Goal: Check status: Check status

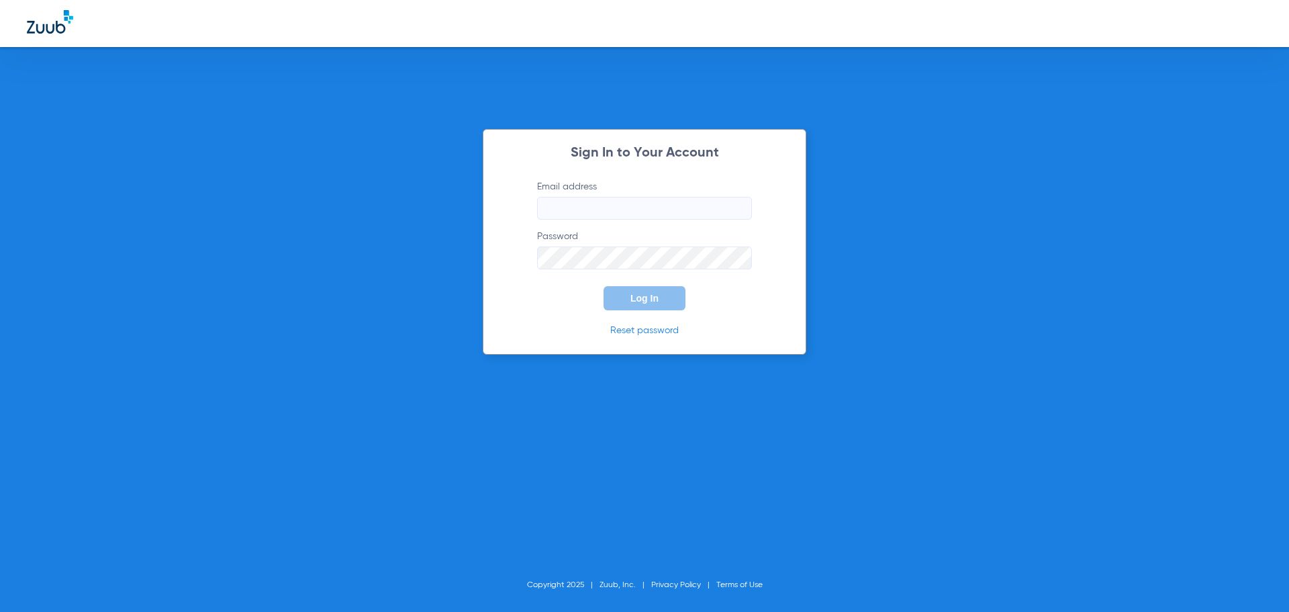
type input "[EMAIL_ADDRESS][DOMAIN_NAME]"
click at [543, 314] on div "Sign In to Your Account Email address [EMAIL_ADDRESS][DOMAIN_NAME] Password Log…" at bounding box center [645, 242] width 324 height 226
click at [632, 297] on button "Log In" at bounding box center [645, 298] width 82 height 24
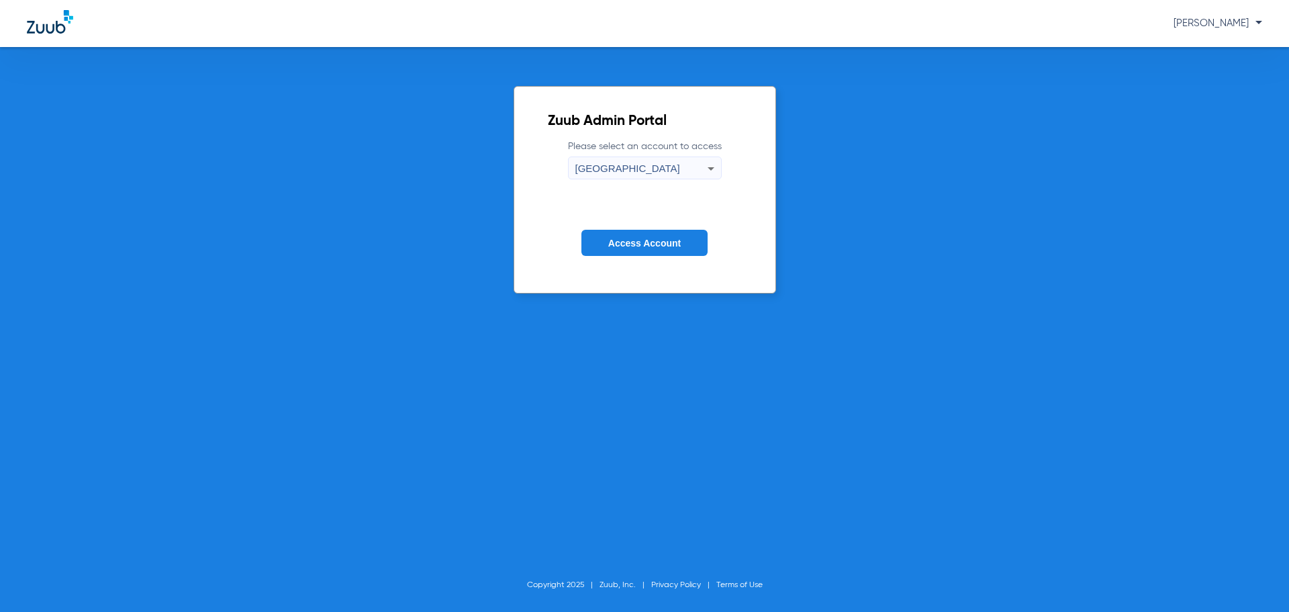
click at [659, 247] on span "Access Account" at bounding box center [644, 243] width 73 height 11
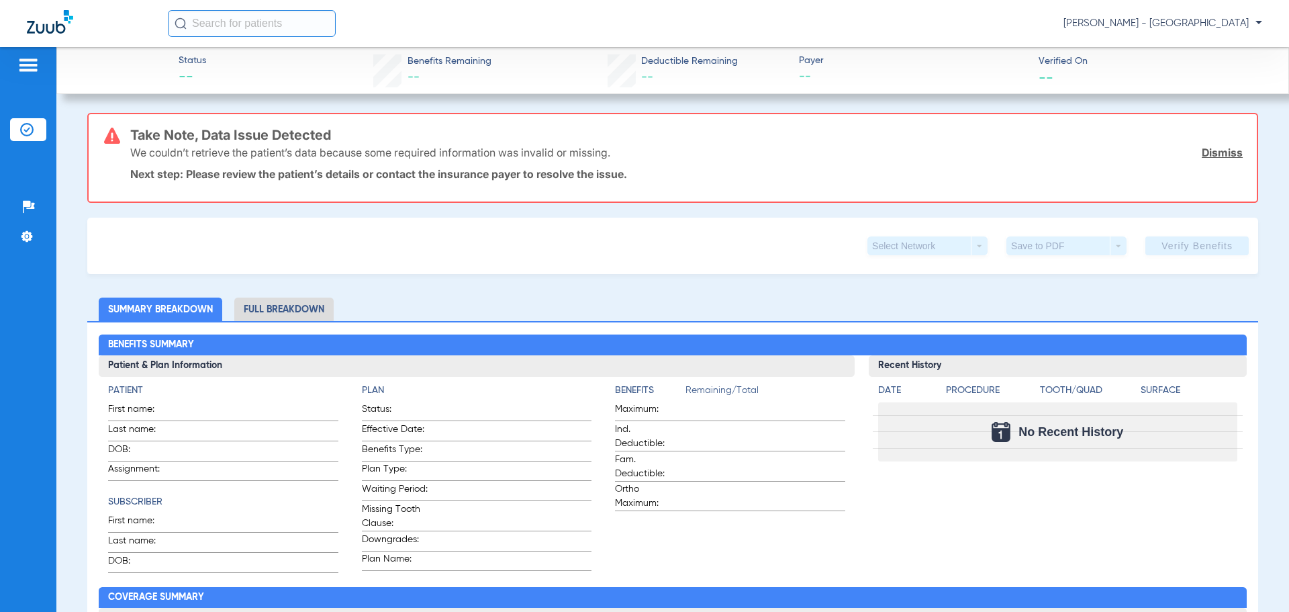
click at [234, 22] on input "text" at bounding box center [252, 23] width 168 height 27
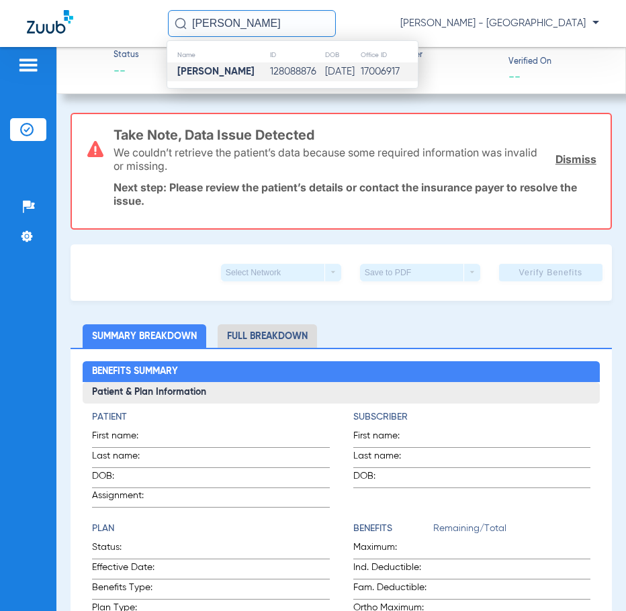
type input "[PERSON_NAME]"
click at [304, 67] on td "128088876" at bounding box center [296, 71] width 55 height 19
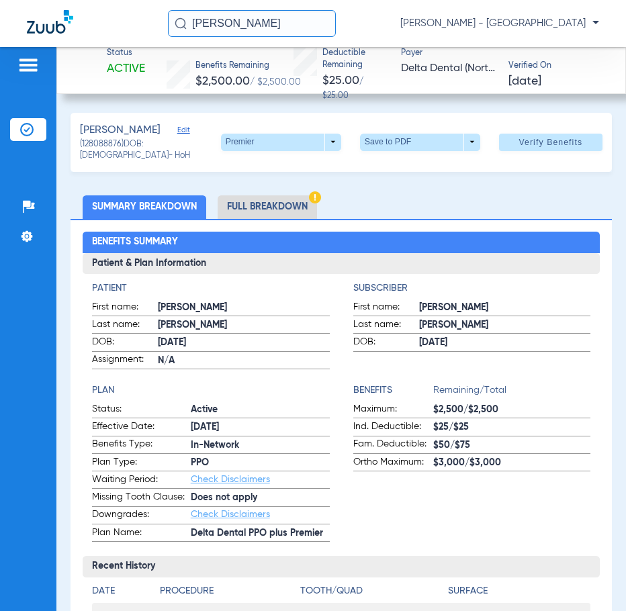
scroll to position [67, 0]
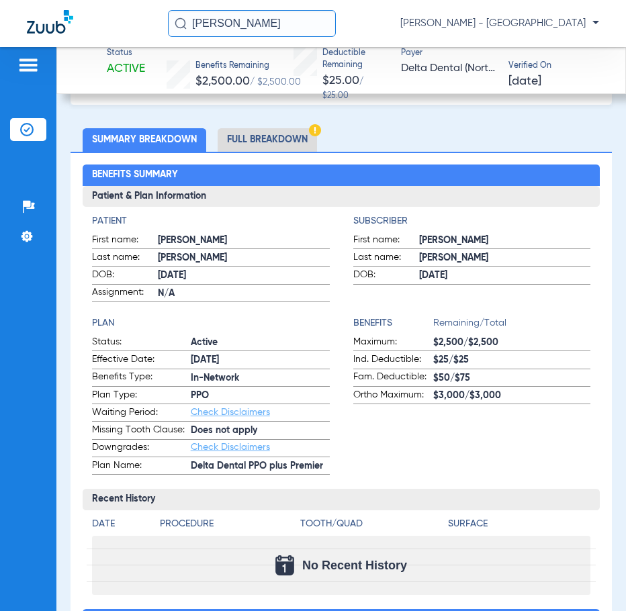
click at [268, 141] on li "Full Breakdown" at bounding box center [267, 140] width 99 height 24
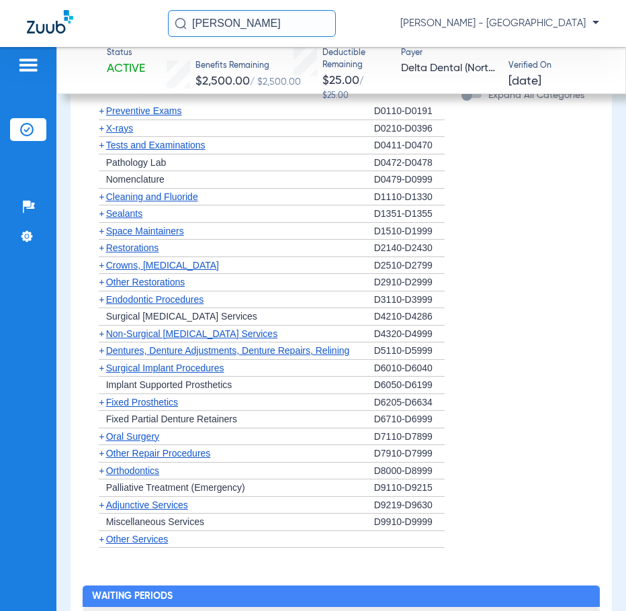
scroll to position [1477, 0]
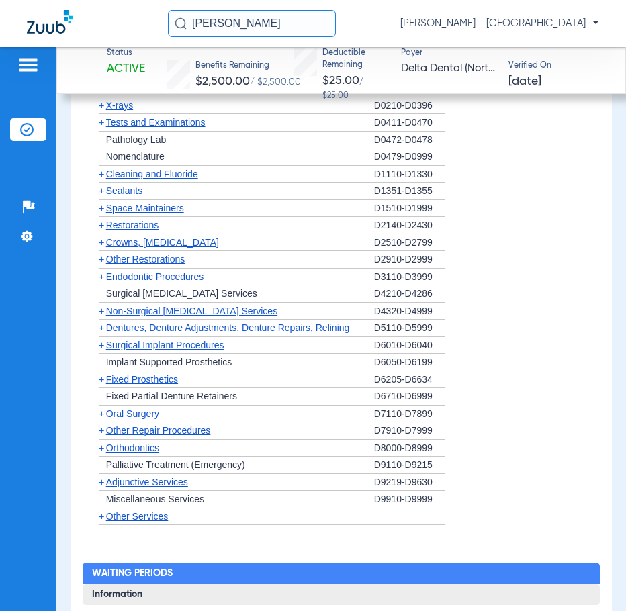
click at [111, 265] on span "Other Restorations" at bounding box center [145, 259] width 79 height 11
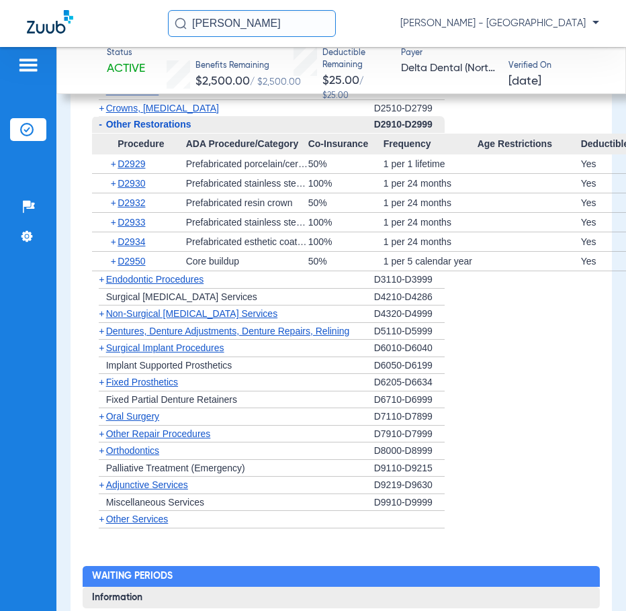
scroll to position [1679, 0]
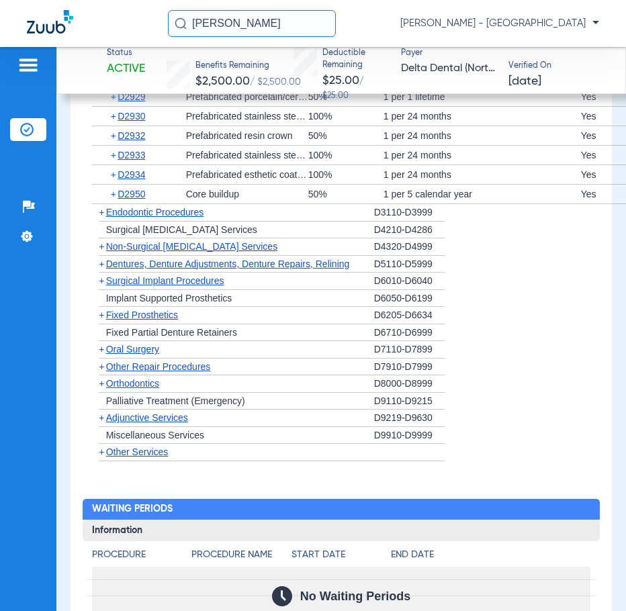
click at [150, 389] on span "Orthodontics" at bounding box center [132, 383] width 53 height 11
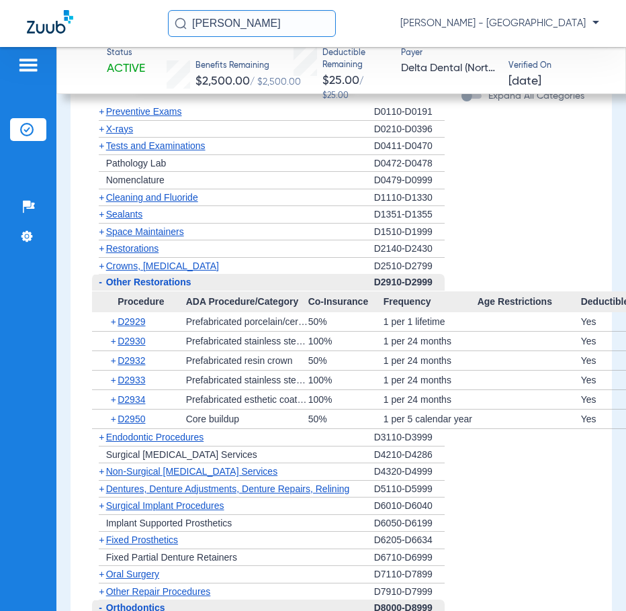
scroll to position [1477, 0]
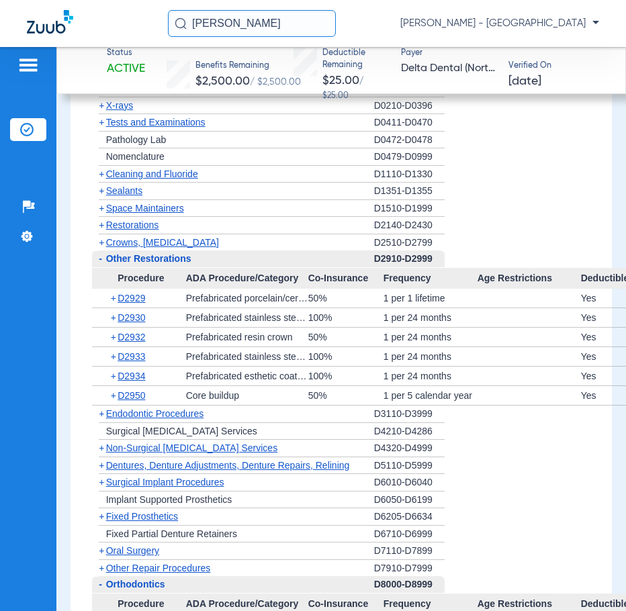
click at [156, 264] on span "Other Restorations" at bounding box center [148, 258] width 85 height 11
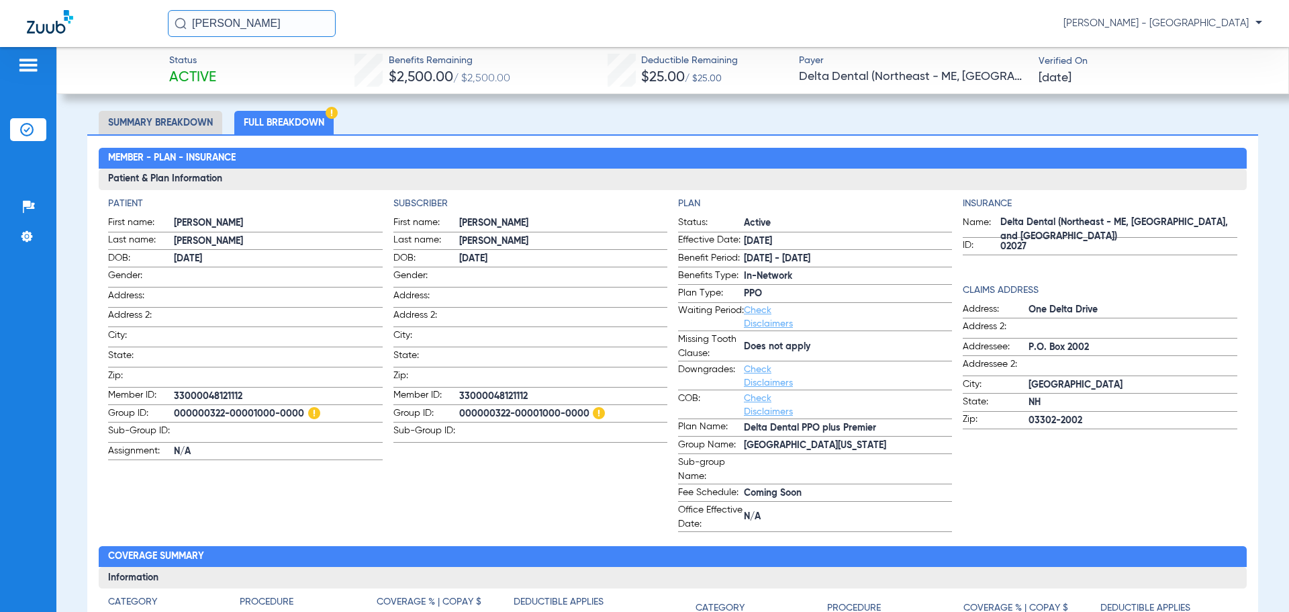
scroll to position [0, 0]
